Goal: Navigation & Orientation: Find specific page/section

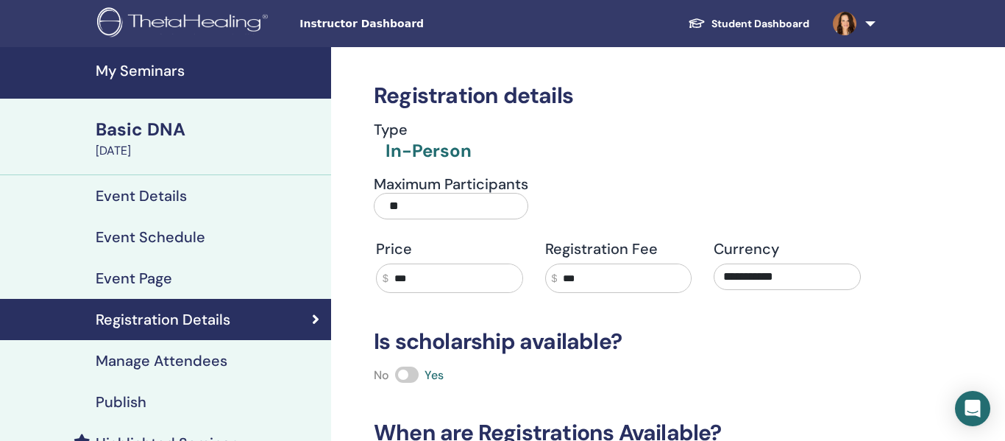
click at [118, 19] on img at bounding box center [185, 23] width 176 height 33
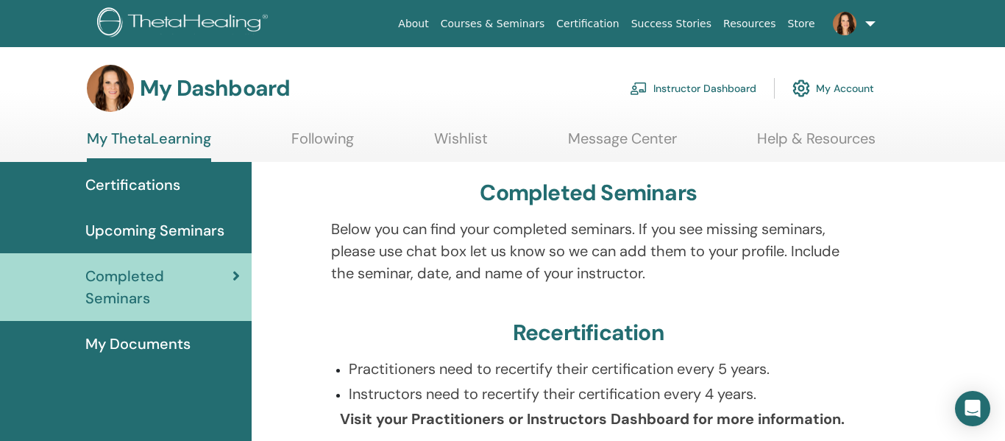
click at [169, 79] on h3 "My Dashboard" at bounding box center [215, 88] width 150 height 26
click at [110, 23] on img at bounding box center [185, 23] width 176 height 33
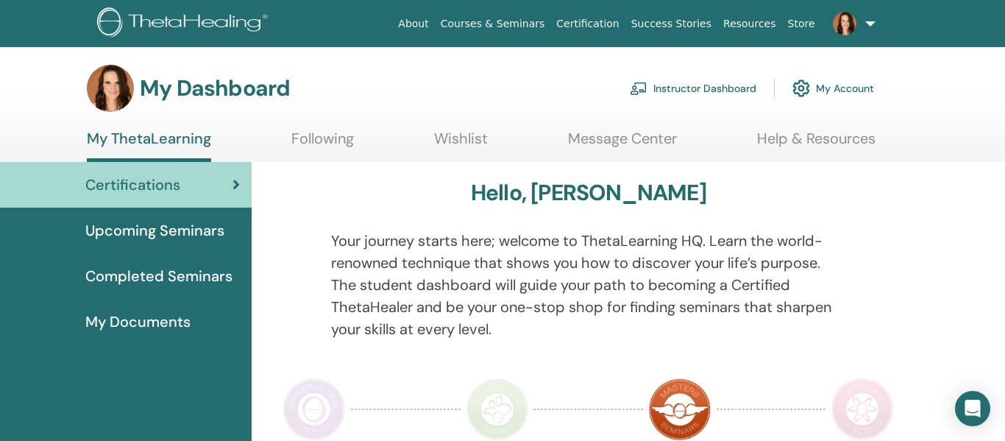
click at [720, 93] on link "Instructor Dashboard" at bounding box center [693, 88] width 127 height 32
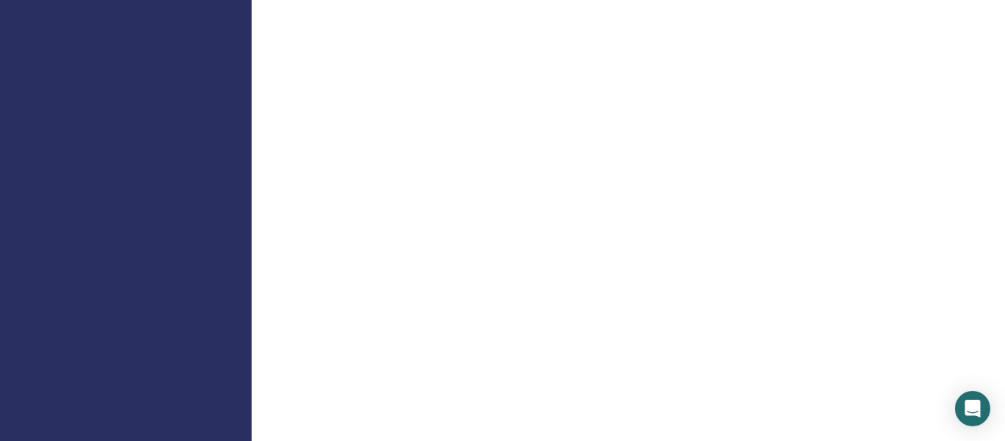
scroll to position [2010, 0]
